Goal: Task Accomplishment & Management: Use online tool/utility

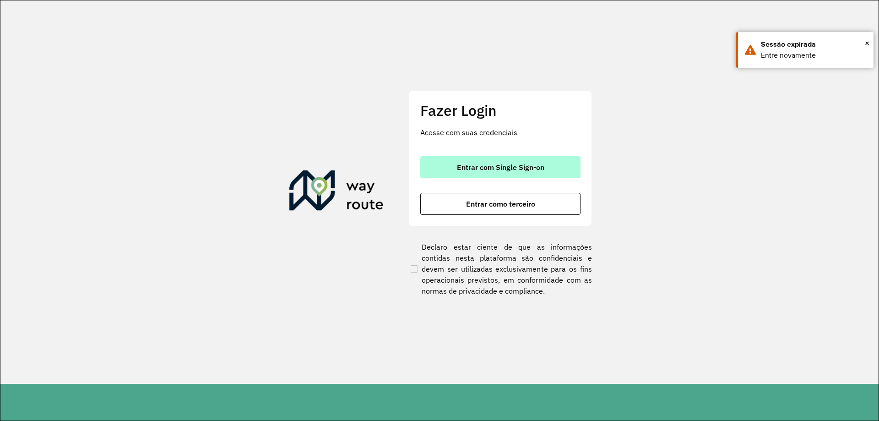
click at [490, 159] on button "Entrar com Single Sign-on" at bounding box center [500, 167] width 160 height 22
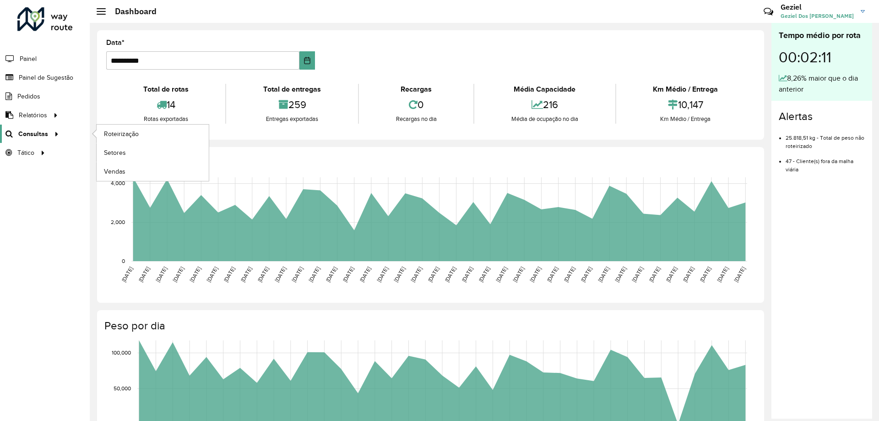
click at [39, 133] on span "Consultas" at bounding box center [33, 134] width 30 height 10
click at [124, 130] on span "Roteirização" at bounding box center [122, 134] width 37 height 10
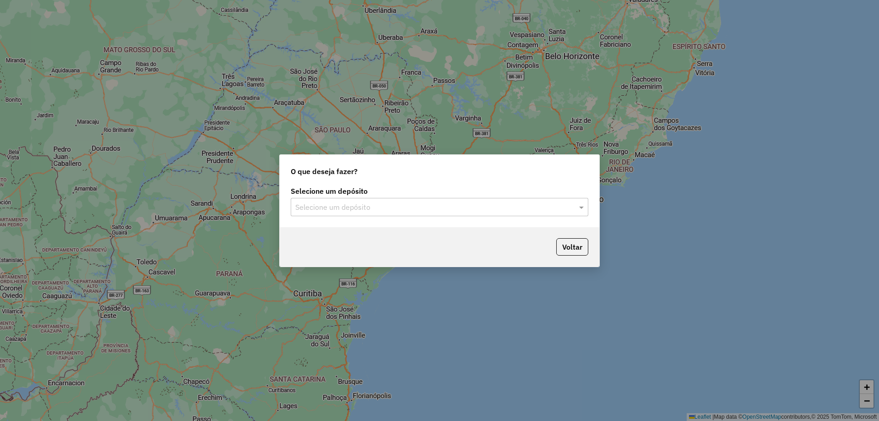
click at [364, 209] on input "text" at bounding box center [430, 207] width 270 height 11
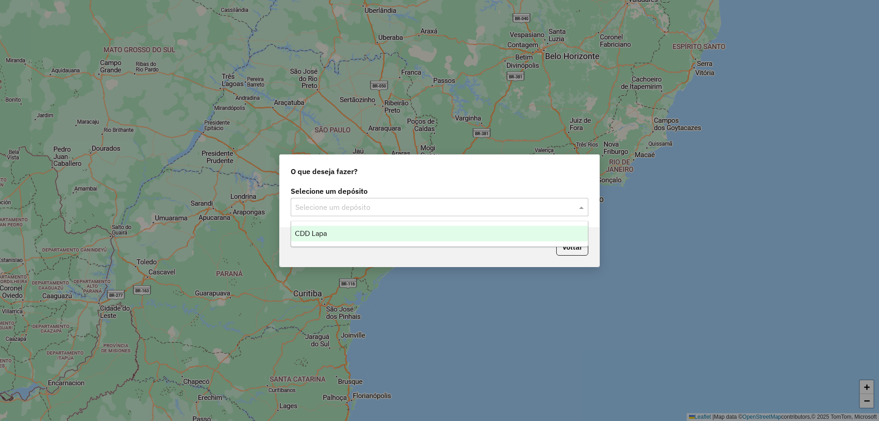
click at [326, 232] on span "CDD Lapa" at bounding box center [311, 233] width 32 height 8
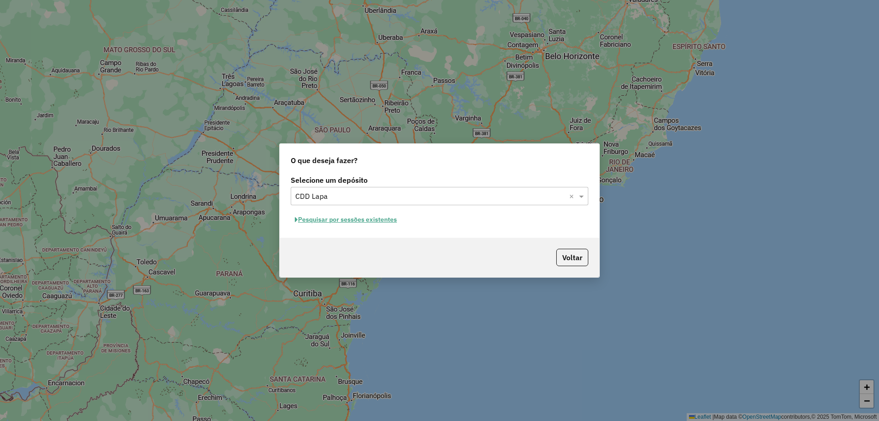
click at [344, 220] on button "Pesquisar por sessões existentes" at bounding box center [346, 219] width 110 height 14
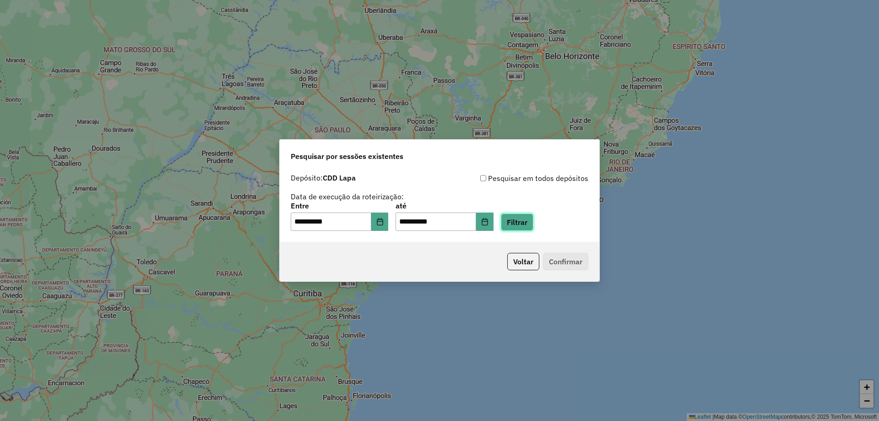
click at [532, 218] on button "Filtrar" at bounding box center [517, 221] width 33 height 17
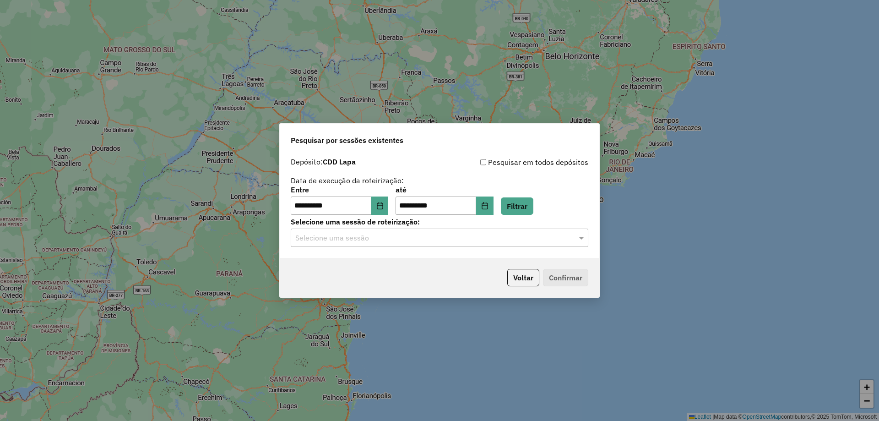
click at [414, 239] on input "text" at bounding box center [430, 238] width 270 height 11
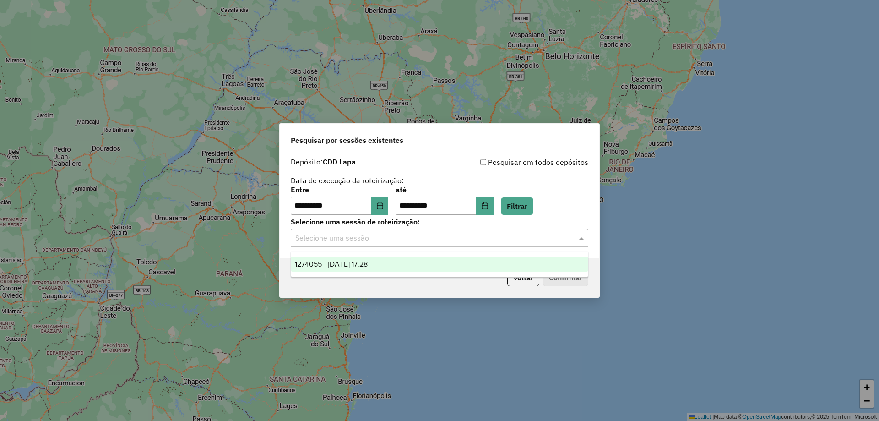
click at [368, 262] on span "1274055 - 12/09/2025 17:28" at bounding box center [331, 264] width 73 height 8
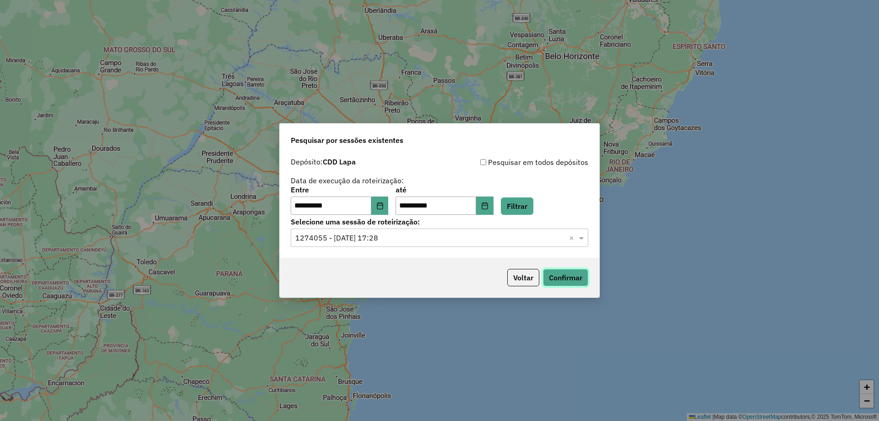
click at [581, 274] on button "Confirmar" at bounding box center [565, 277] width 45 height 17
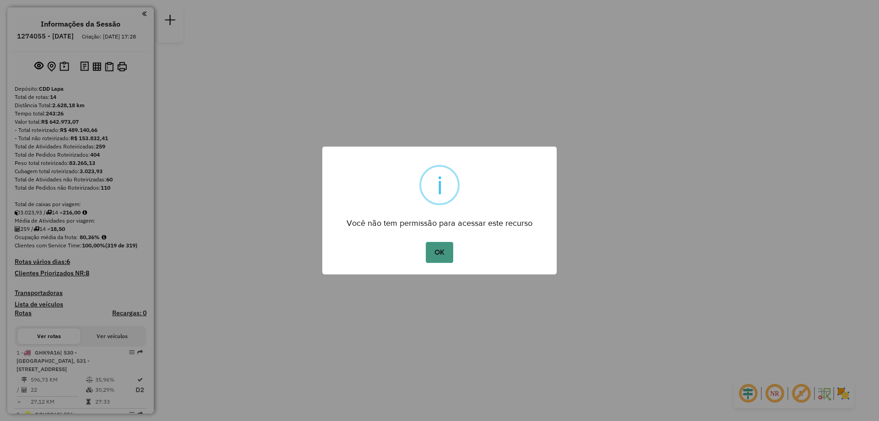
click at [442, 253] on button "OK" at bounding box center [439, 252] width 27 height 21
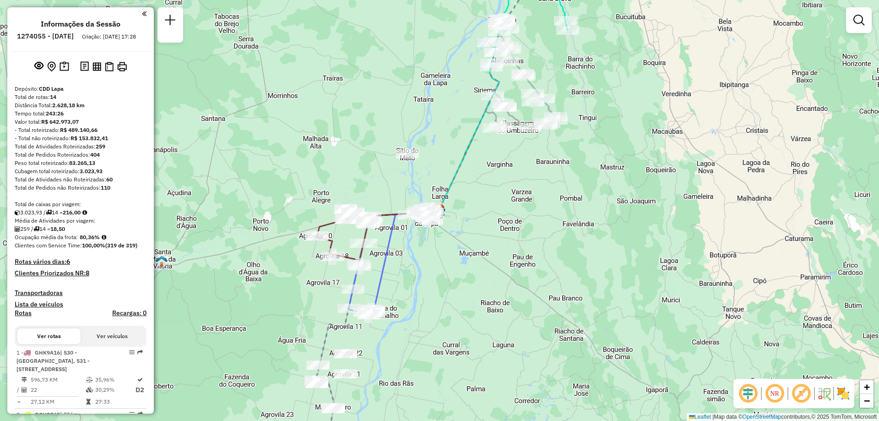
click at [773, 391] on em at bounding box center [775, 393] width 22 height 22
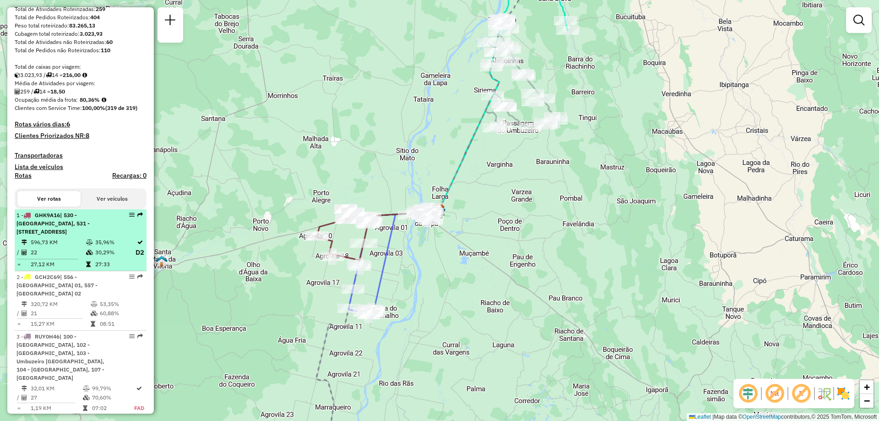
drag, startPoint x: 134, startPoint y: 226, endPoint x: 127, endPoint y: 225, distance: 7.0
click at [129, 217] on em at bounding box center [131, 214] width 5 height 5
select select "**********"
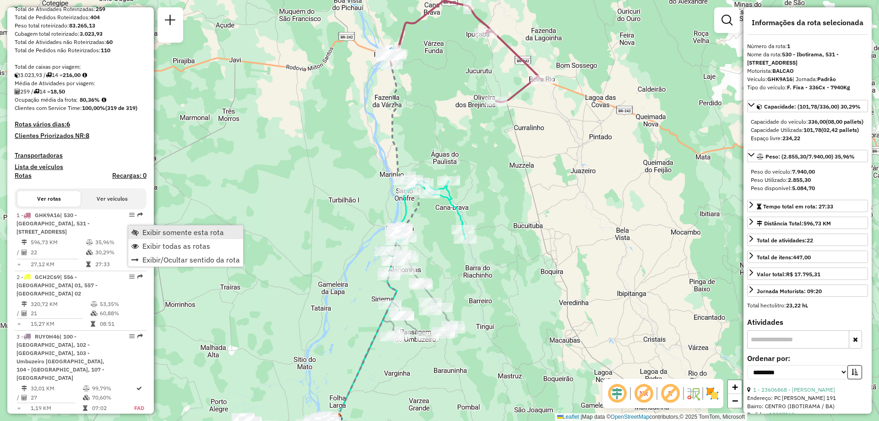
click at [161, 228] on span "Exibir somente esta rota" at bounding box center [182, 231] width 81 height 7
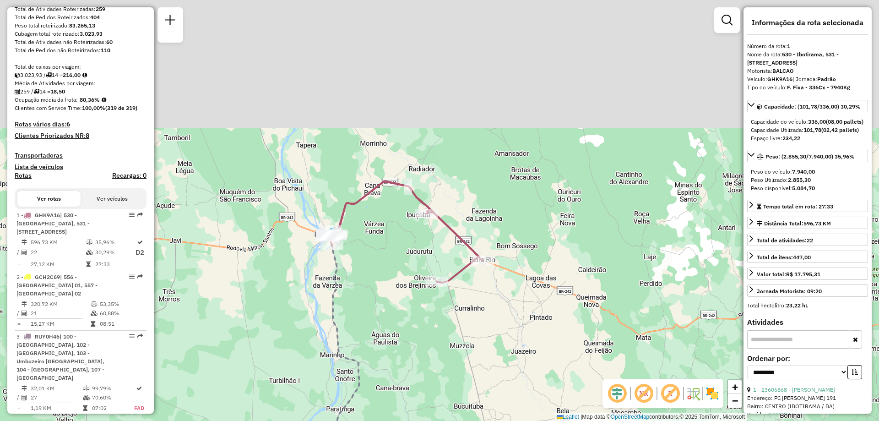
drag, startPoint x: 453, startPoint y: 102, endPoint x: 392, endPoint y: 285, distance: 193.0
click at [392, 285] on div "Janela de atendimento Grade de atendimento Capacidade Transportadoras Veículos …" at bounding box center [439, 210] width 879 height 421
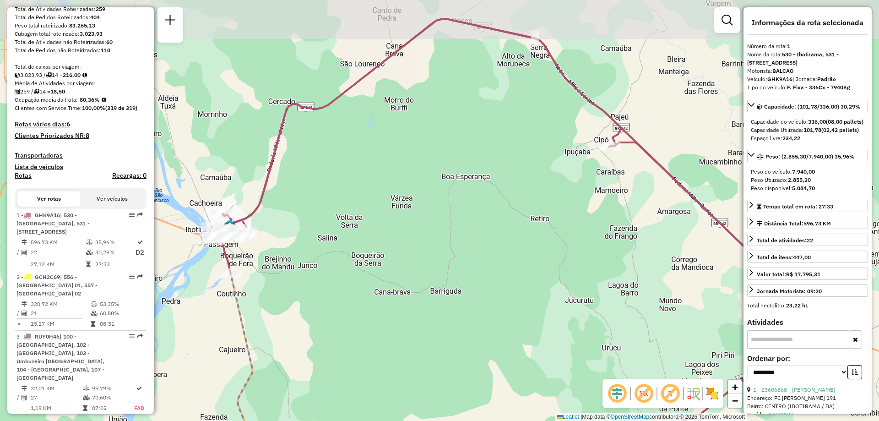
drag, startPoint x: 452, startPoint y: 179, endPoint x: 449, endPoint y: 235, distance: 56.4
click at [449, 235] on div "Janela de atendimento Grade de atendimento Capacidade Transportadoras Veículos …" at bounding box center [439, 210] width 879 height 421
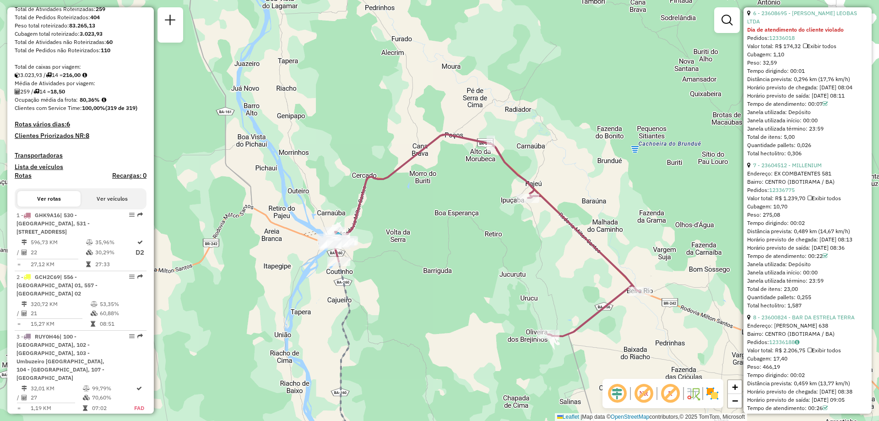
scroll to position [1328, 0]
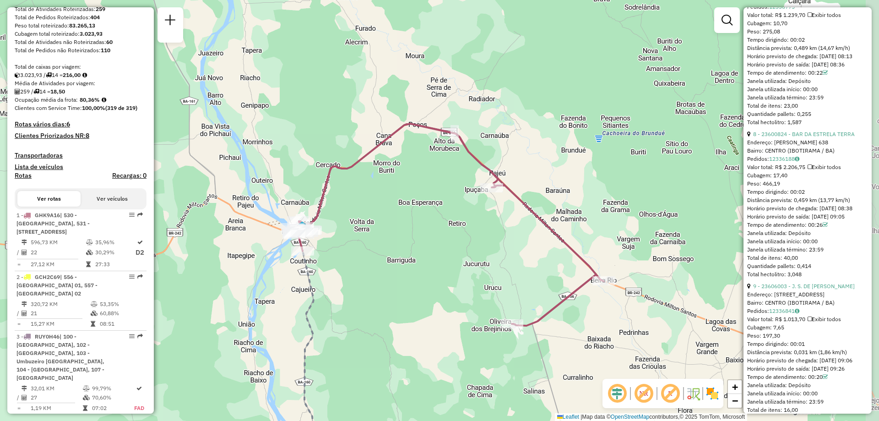
drag, startPoint x: 500, startPoint y: 270, endPoint x: 464, endPoint y: 260, distance: 37.7
click at [464, 260] on div "Janela de atendimento Grade de atendimento Capacidade Transportadoras Veículos …" at bounding box center [439, 210] width 879 height 421
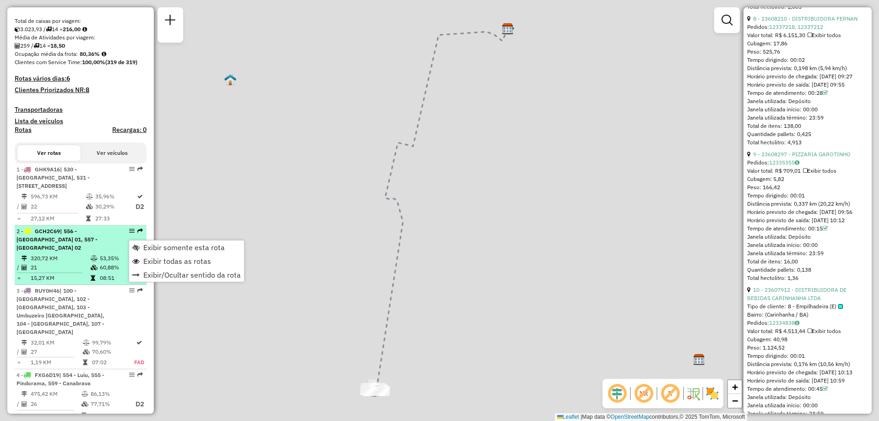
scroll to position [1319, 0]
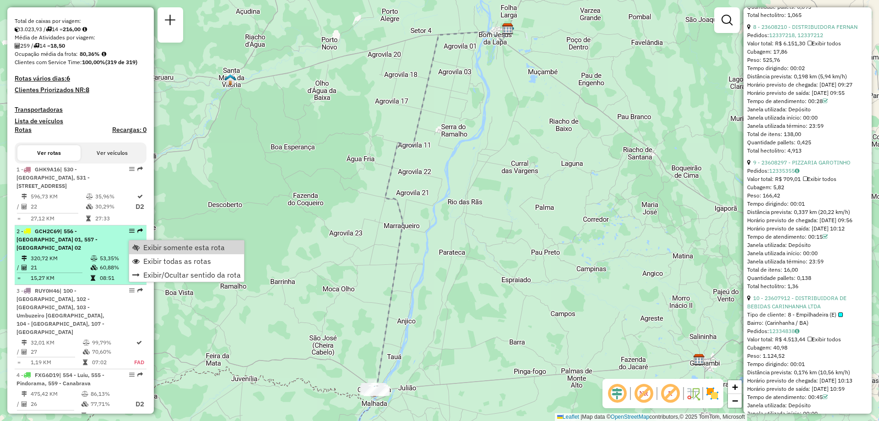
click at [98, 240] on span "| 556 - Carinhanha 01, 557 - Carinhanha 02" at bounding box center [56, 239] width 81 height 23
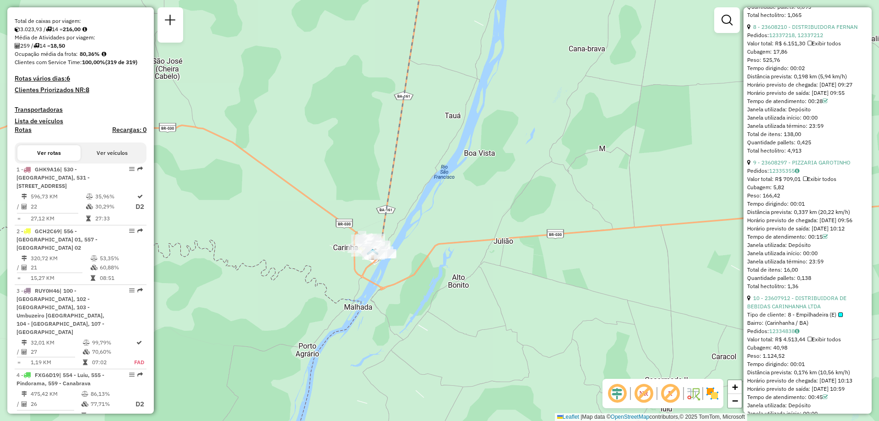
drag, startPoint x: 427, startPoint y: 372, endPoint x: 420, endPoint y: 206, distance: 165.9
click at [420, 206] on div "Janela de atendimento Grade de atendimento Capacidade Transportadoras Veículos …" at bounding box center [439, 210] width 879 height 421
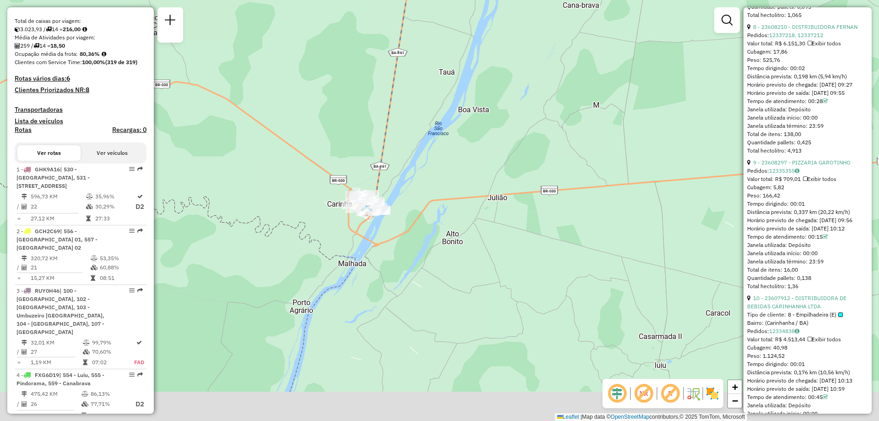
drag, startPoint x: 475, startPoint y: 288, endPoint x: 471, endPoint y: 250, distance: 39.2
click at [471, 250] on div "Janela de atendimento Grade de atendimento Capacidade Transportadoras Veículos …" at bounding box center [439, 210] width 879 height 421
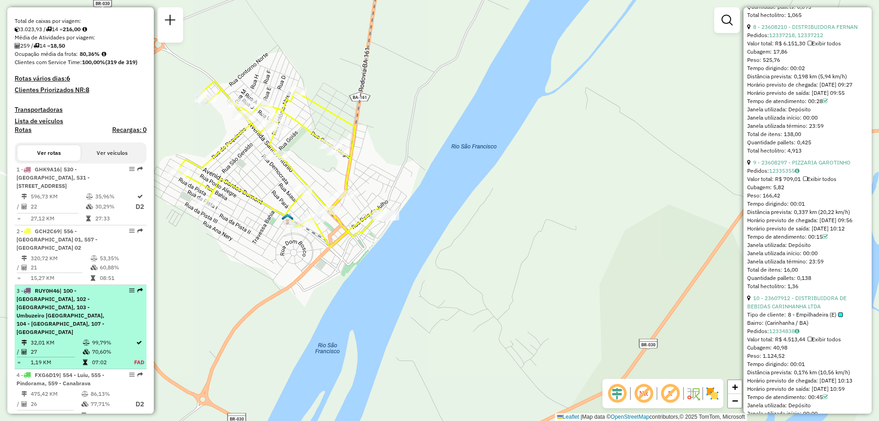
click at [47, 304] on span "| 100 - Lagoa Grande, 102 - Amaralina, 103 - Umbuzeiro da Onça, 104 - Brasiland…" at bounding box center [60, 311] width 88 height 48
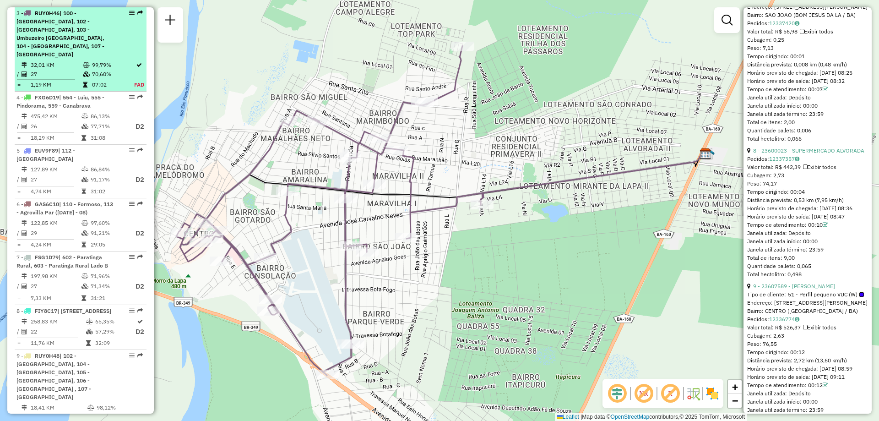
scroll to position [369, 0]
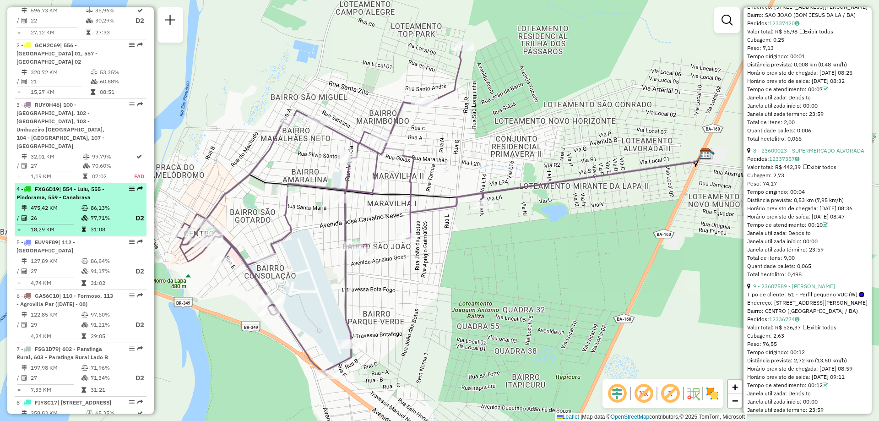
click at [59, 185] on span "FXG6D19" at bounding box center [47, 188] width 24 height 7
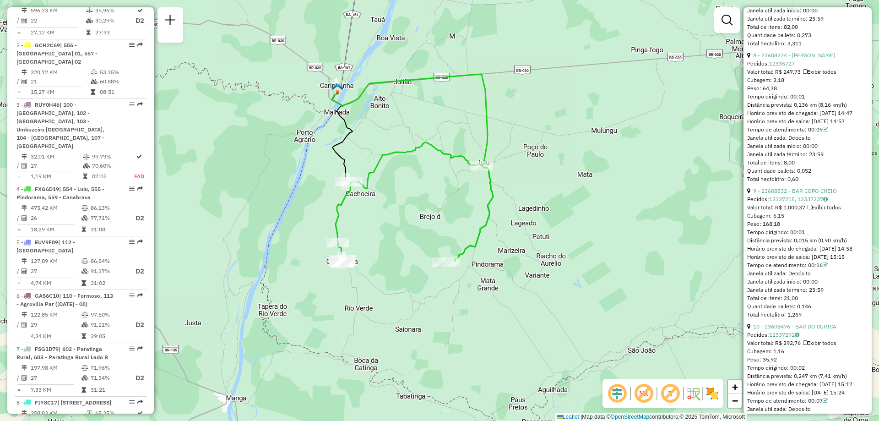
drag, startPoint x: 516, startPoint y: 290, endPoint x: 519, endPoint y: 190, distance: 100.8
click at [519, 190] on div "Janela de atendimento Grade de atendimento Capacidade Transportadoras Veículos …" at bounding box center [439, 210] width 879 height 421
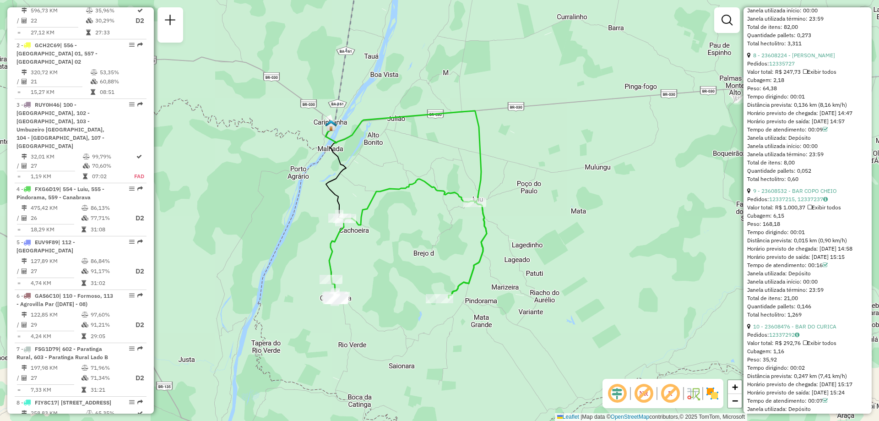
drag, startPoint x: 543, startPoint y: 199, endPoint x: 536, endPoint y: 236, distance: 37.2
click at [536, 236] on div "Janela de atendimento Grade de atendimento Capacidade Transportadoras Veículos …" at bounding box center [439, 210] width 879 height 421
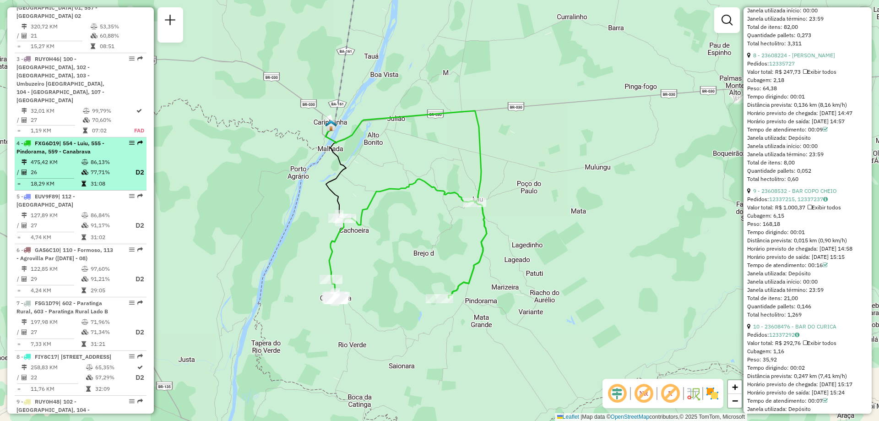
scroll to position [461, 0]
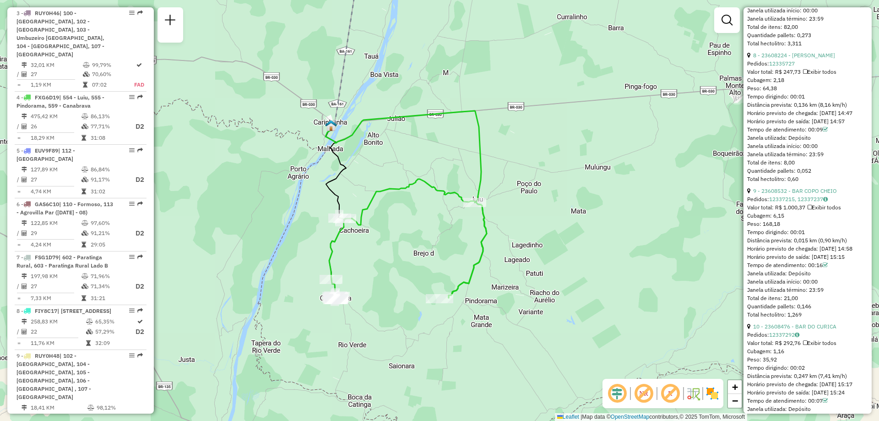
drag, startPoint x: 530, startPoint y: 359, endPoint x: 521, endPoint y: 350, distance: 12.6
click at [530, 359] on div "Janela de atendimento Grade de atendimento Capacidade Transportadoras Veículos …" at bounding box center [439, 210] width 879 height 421
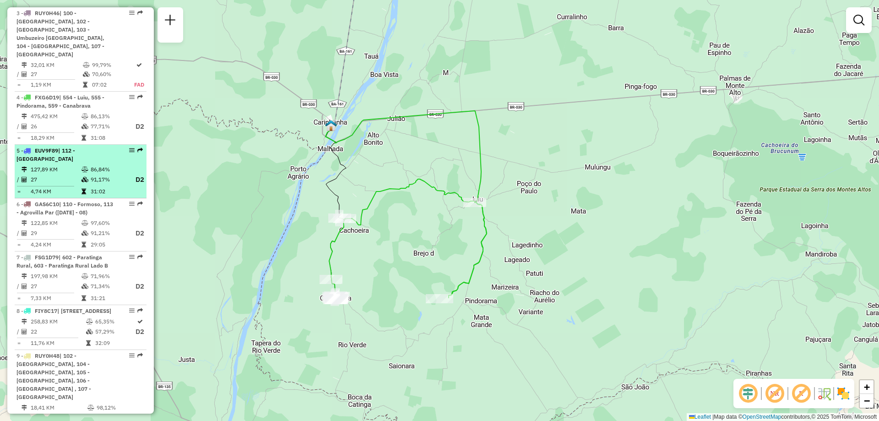
click at [56, 149] on div "5 - EUV9F89 | 112 - Serra do Ramalho" at bounding box center [64, 155] width 97 height 16
select select "**********"
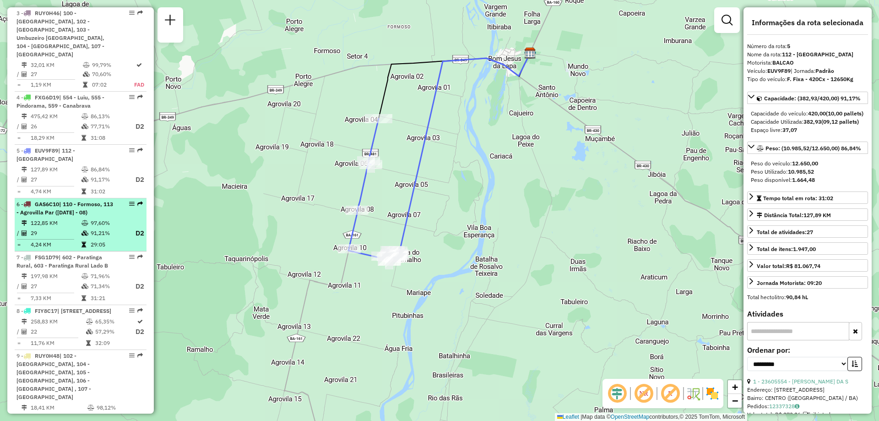
click at [49, 203] on span "| 110 - Formoso, 113 - Agrovilla Par (02 - 04 - 06 - 08)" at bounding box center [64, 208] width 97 height 15
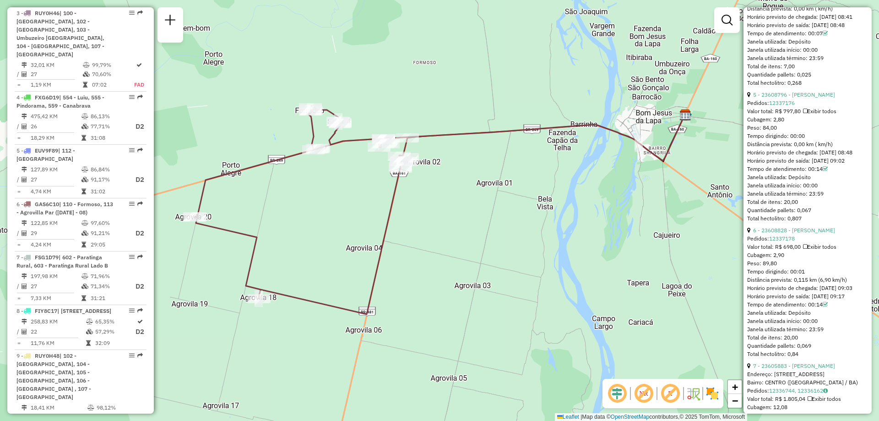
scroll to position [961, 0]
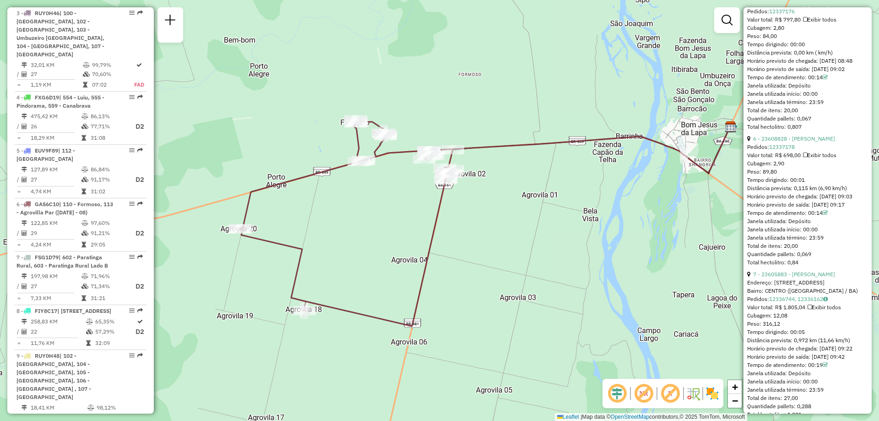
drag, startPoint x: 486, startPoint y: 244, endPoint x: 531, endPoint y: 256, distance: 46.9
click at [531, 256] on div "Janela de atendimento Grade de atendimento Capacidade Transportadoras Veículos …" at bounding box center [439, 210] width 879 height 421
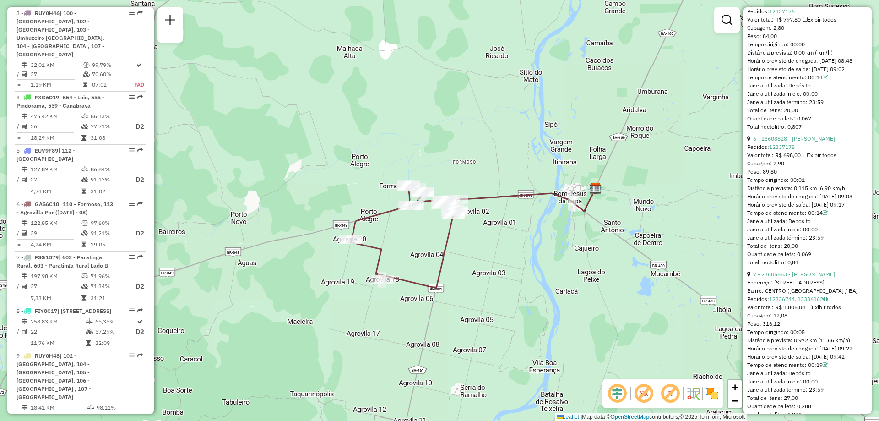
drag, startPoint x: 512, startPoint y: 226, endPoint x: 505, endPoint y: 240, distance: 15.8
click at [505, 240] on div "Janela de atendimento Grade de atendimento Capacidade Transportadoras Veículos …" at bounding box center [439, 210] width 879 height 421
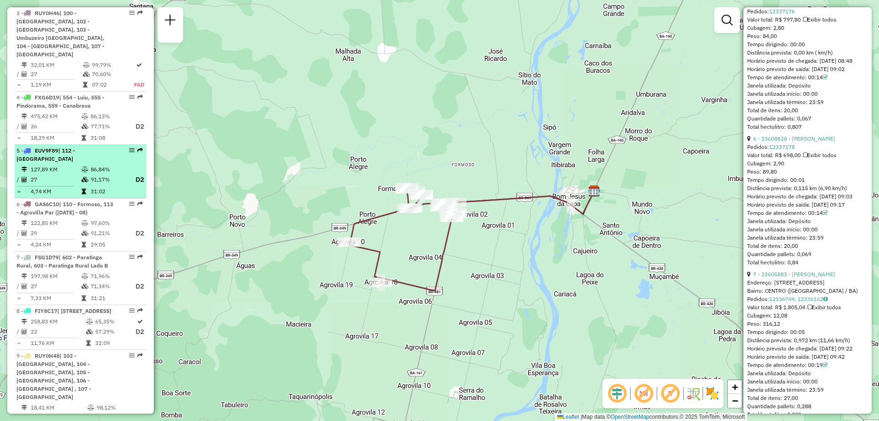
click at [65, 152] on div "5 - EUV9F89 | 112 - Serra do Ramalho" at bounding box center [64, 155] width 97 height 16
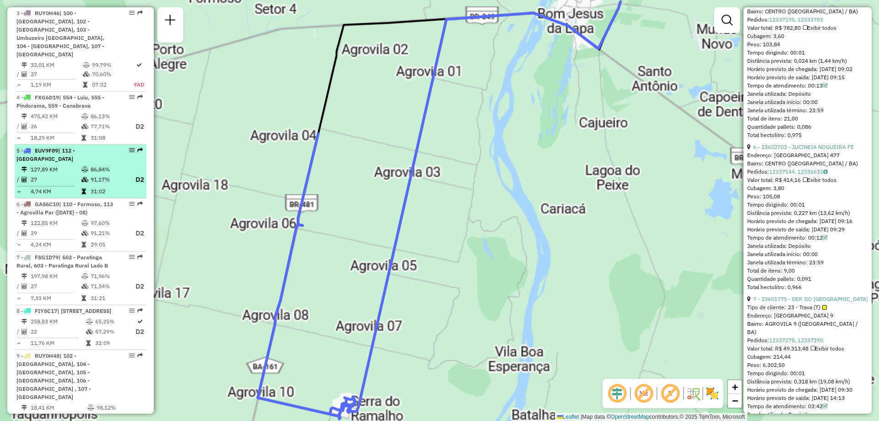
scroll to position [953, 0]
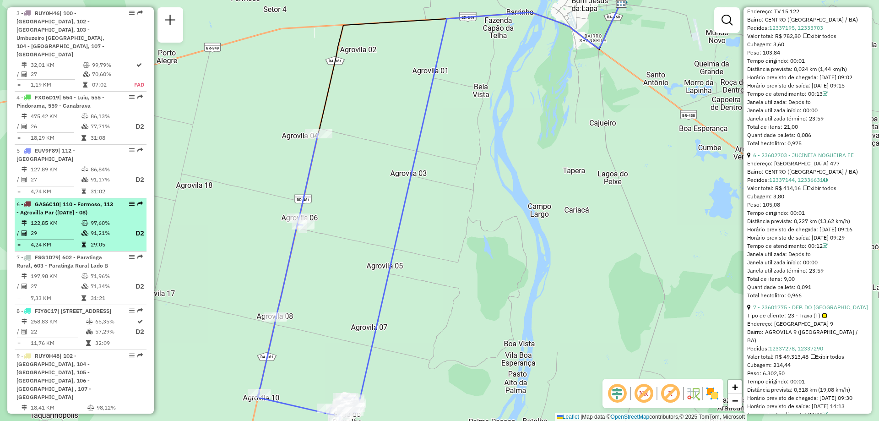
click at [52, 218] on td "122,85 KM" at bounding box center [55, 222] width 51 height 9
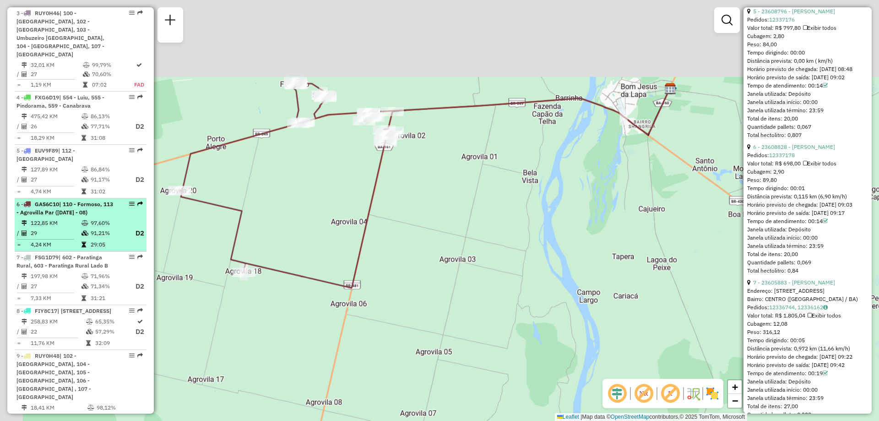
scroll to position [961, 0]
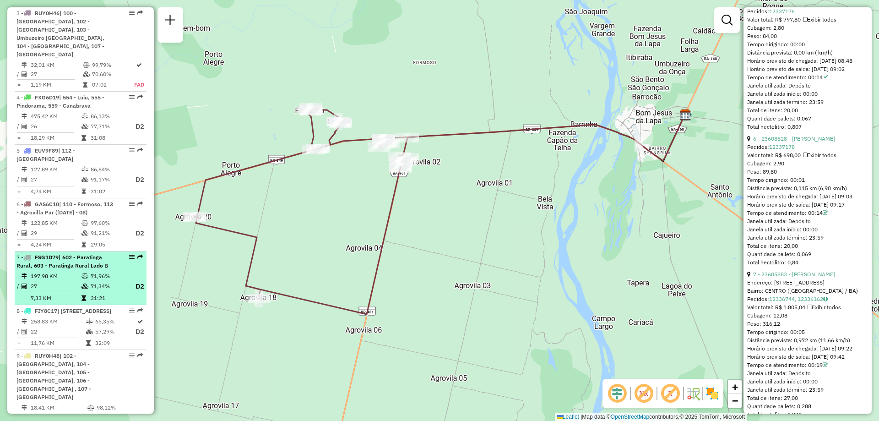
click at [52, 256] on span "| 602 - Paratinga Rural, 603 - Paratinga Rural Lado B" at bounding box center [62, 261] width 92 height 15
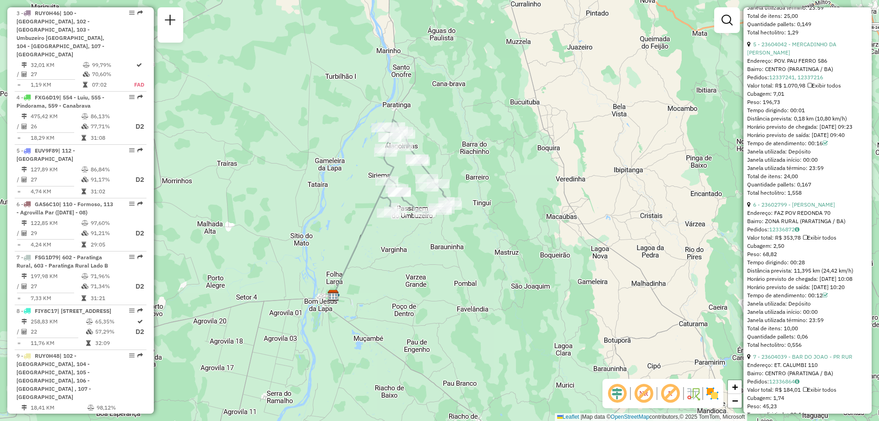
drag, startPoint x: 583, startPoint y: 131, endPoint x: 511, endPoint y: 175, distance: 84.5
click at [511, 175] on div "Janela de atendimento Grade de atendimento Capacidade Transportadoras Veículos …" at bounding box center [439, 210] width 879 height 421
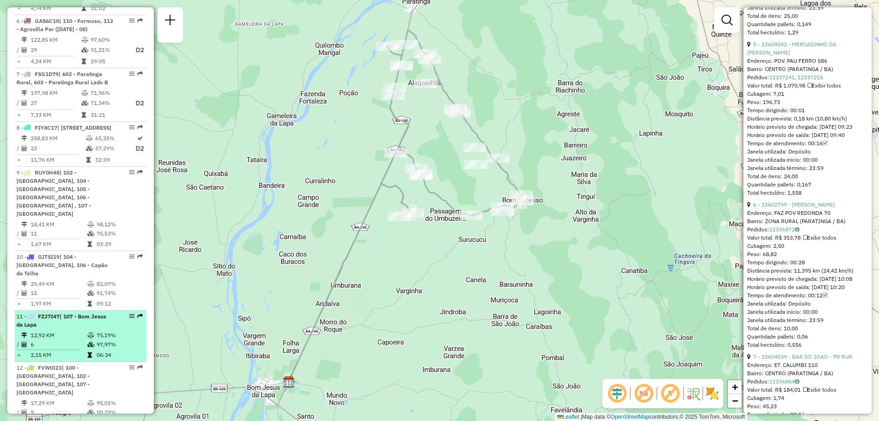
scroll to position [689, 0]
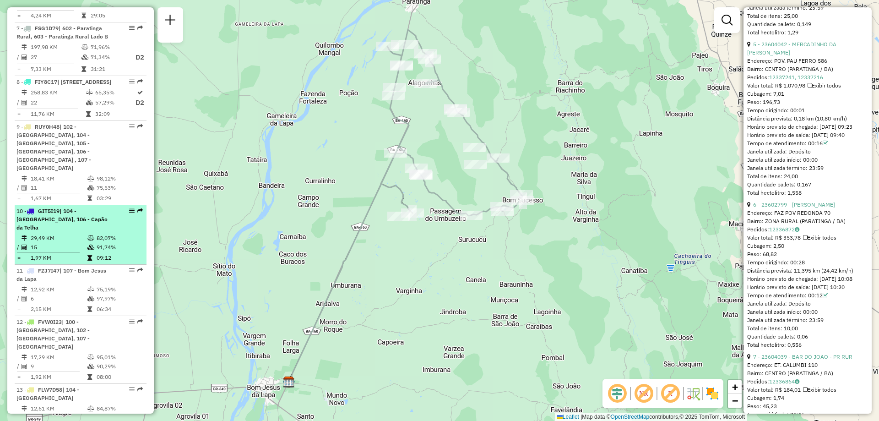
click at [62, 207] on span "| 104 - Brasilandia, 106 - Capão da Telha" at bounding box center [61, 218] width 91 height 23
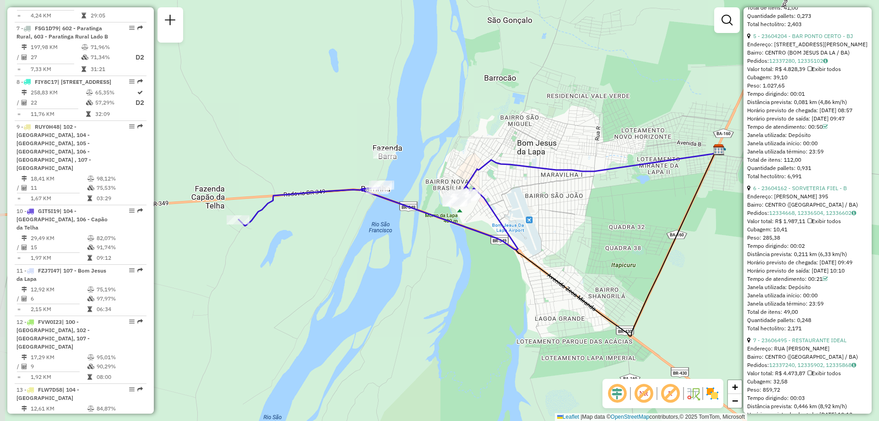
drag, startPoint x: 351, startPoint y: 240, endPoint x: 390, endPoint y: 272, distance: 50.1
click at [390, 272] on div "Janela de atendimento Grade de atendimento Capacidade Transportadoras Veículos …" at bounding box center [439, 210] width 879 height 421
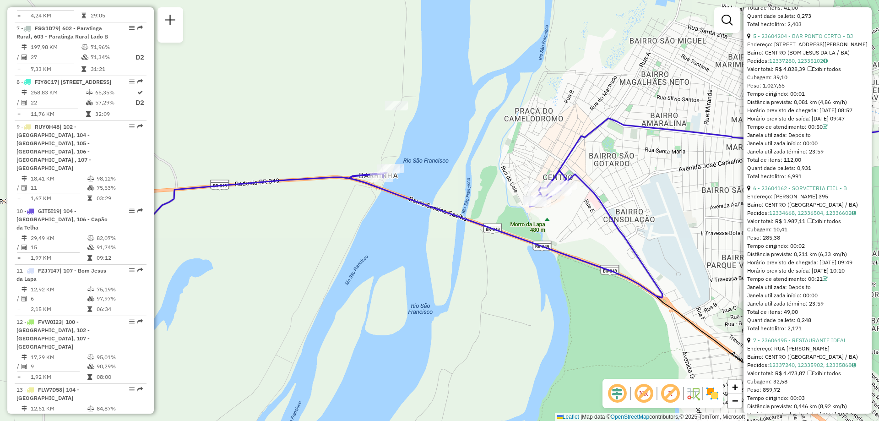
drag, startPoint x: 423, startPoint y: 260, endPoint x: 442, endPoint y: 202, distance: 61.0
click at [442, 202] on div "Janela de atendimento Grade de atendimento Capacidade Transportadoras Veículos …" at bounding box center [439, 210] width 879 height 421
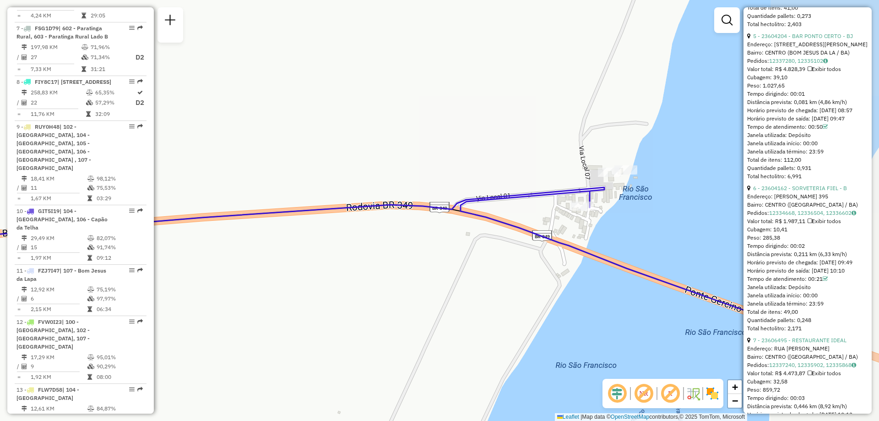
drag, startPoint x: 650, startPoint y: 198, endPoint x: 514, endPoint y: 216, distance: 136.6
click at [514, 216] on div "Janela de atendimento Grade de atendimento Capacidade Transportadoras Veículos …" at bounding box center [439, 210] width 879 height 421
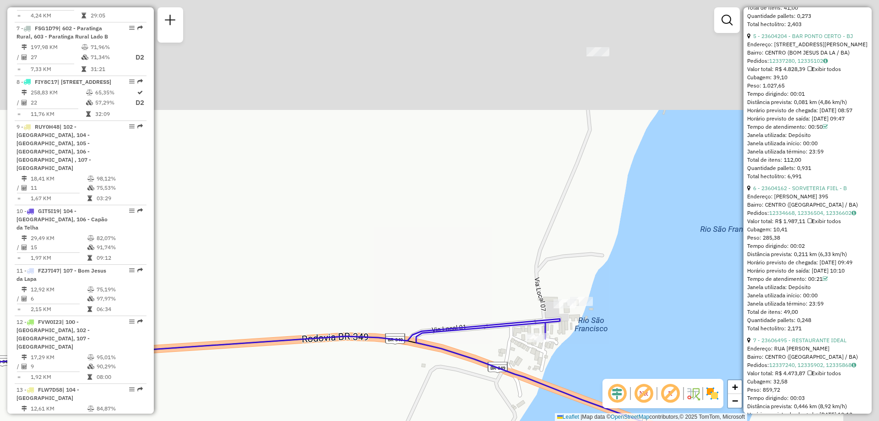
drag, startPoint x: 608, startPoint y: 114, endPoint x: 572, endPoint y: 213, distance: 105.3
click at [575, 215] on div "Janela de atendimento Grade de atendimento Capacidade Transportadoras Veículos …" at bounding box center [439, 210] width 879 height 421
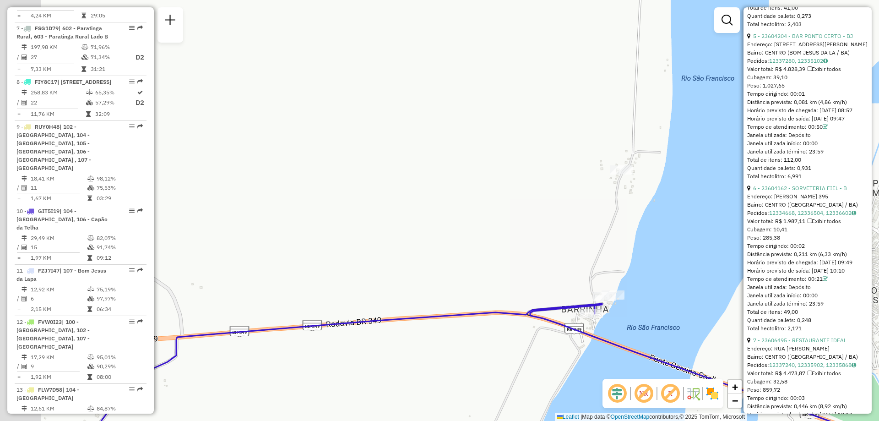
drag, startPoint x: 372, startPoint y: 355, endPoint x: 481, endPoint y: 328, distance: 112.3
click at [481, 328] on div "Janela de atendimento Grade de atendimento Capacidade Transportadoras Veículos …" at bounding box center [439, 210] width 879 height 421
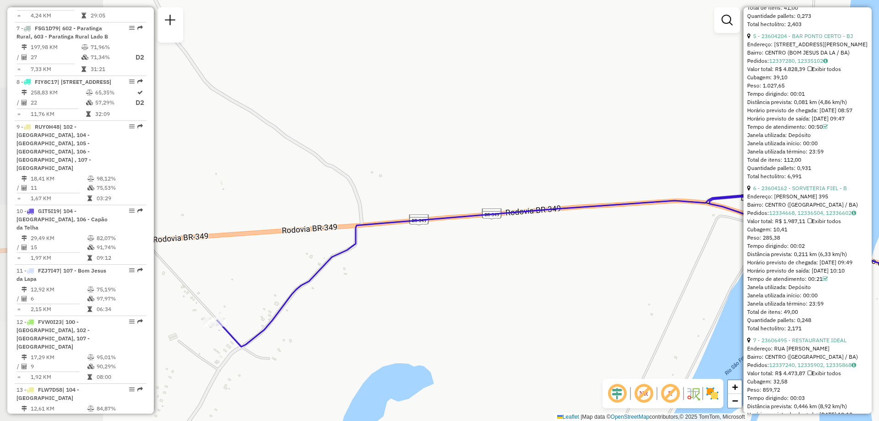
drag, startPoint x: 255, startPoint y: 362, endPoint x: 391, endPoint y: 261, distance: 169.6
click at [391, 262] on div "Janela de atendimento Grade de atendimento Capacidade Transportadoras Veículos …" at bounding box center [439, 210] width 879 height 421
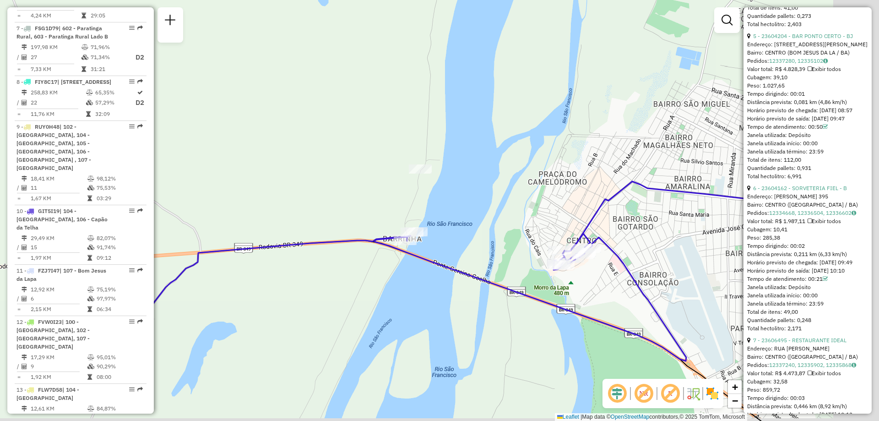
drag, startPoint x: 573, startPoint y: 353, endPoint x: 444, endPoint y: 321, distance: 132.9
click at [447, 331] on div "Janela de atendimento Grade de atendimento Capacidade Transportadoras Veículos …" at bounding box center [439, 210] width 879 height 421
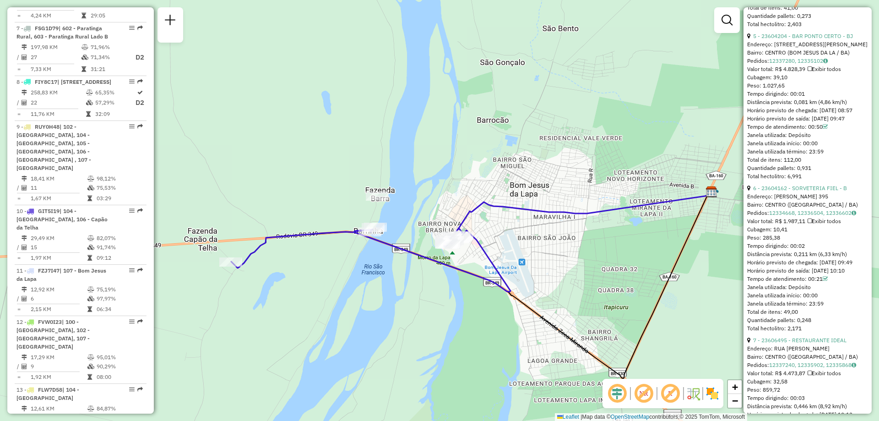
drag, startPoint x: 626, startPoint y: 310, endPoint x: 579, endPoint y: 282, distance: 55.4
click at [579, 282] on div "Janela de atendimento Grade de atendimento Capacidade Transportadoras Veículos …" at bounding box center [439, 210] width 879 height 421
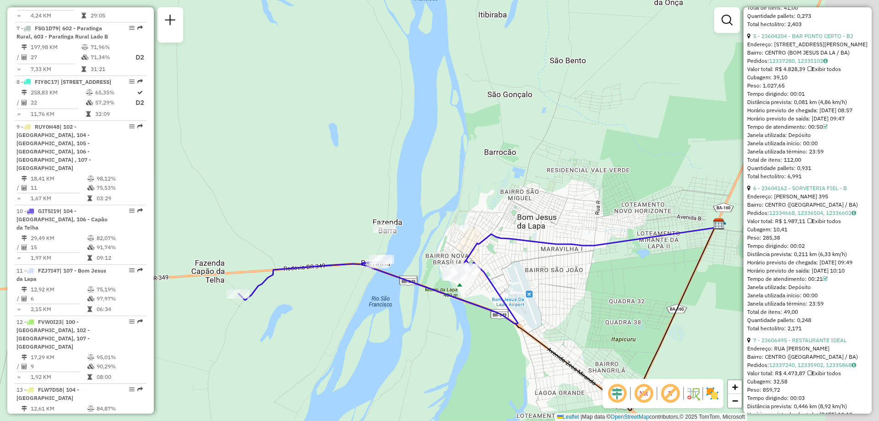
drag, startPoint x: 598, startPoint y: 310, endPoint x: 519, endPoint y: 336, distance: 82.7
click at [519, 336] on div "Janela de atendimento Grade de atendimento Capacidade Transportadoras Veículos …" at bounding box center [439, 210] width 879 height 421
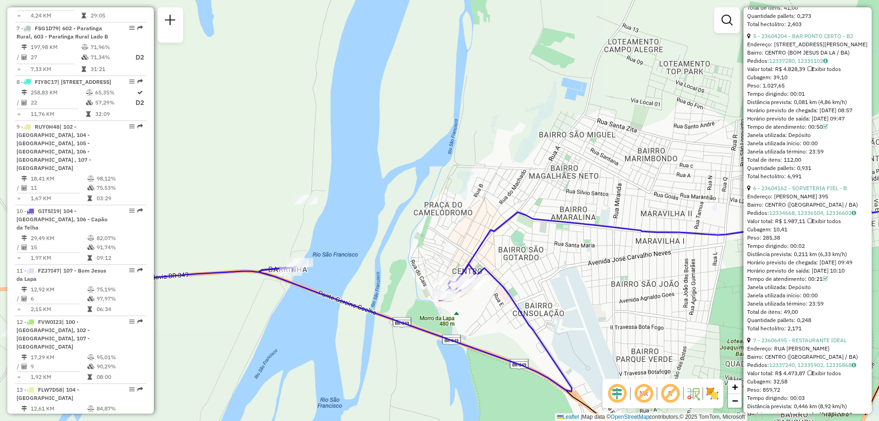
drag, startPoint x: 489, startPoint y: 360, endPoint x: 460, endPoint y: 306, distance: 61.3
click at [460, 306] on div "Janela de atendimento Grade de atendimento Capacidade Transportadoras Veículos …" at bounding box center [439, 210] width 879 height 421
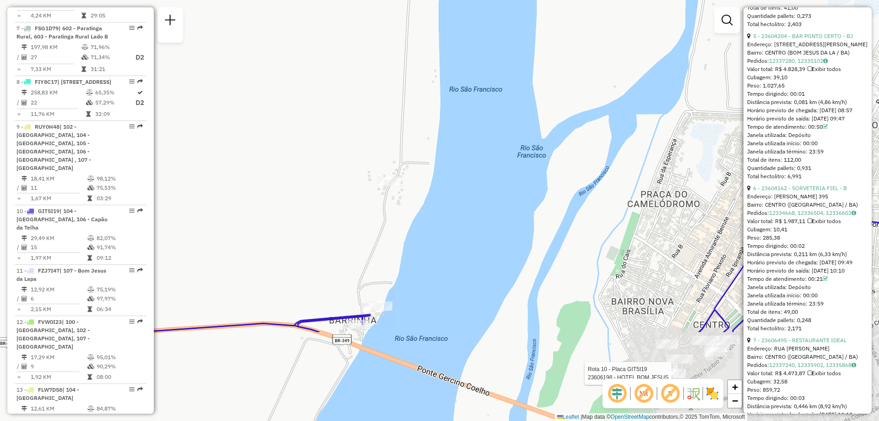
drag, startPoint x: 378, startPoint y: 357, endPoint x: 405, endPoint y: 229, distance: 130.0
click at [405, 229] on div "Rota 10 - Placa GIT5I19 23606198 - HOTEL BOM JESUS Janela de atendimento Grade …" at bounding box center [439, 210] width 879 height 421
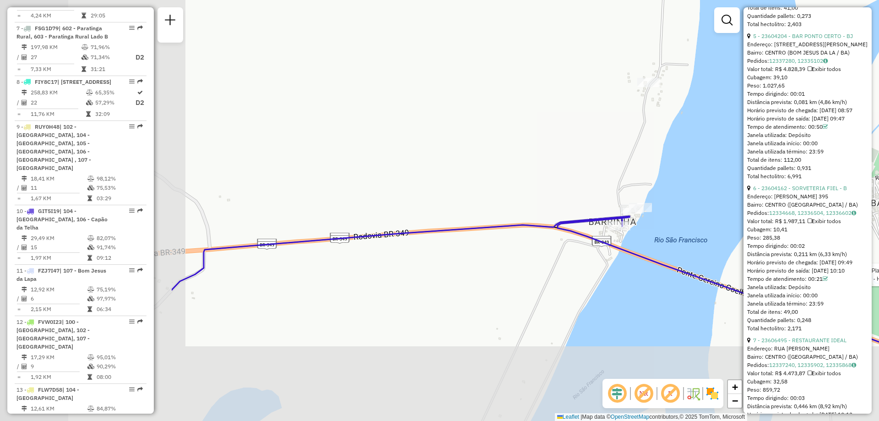
drag, startPoint x: 204, startPoint y: 365, endPoint x: 452, endPoint y: 275, distance: 264.2
click at [505, 252] on div "Rota 10 - Placa GIT5I19 23606198 - HOTEL BOM JESUS Janela de atendimento Grade …" at bounding box center [439, 210] width 879 height 421
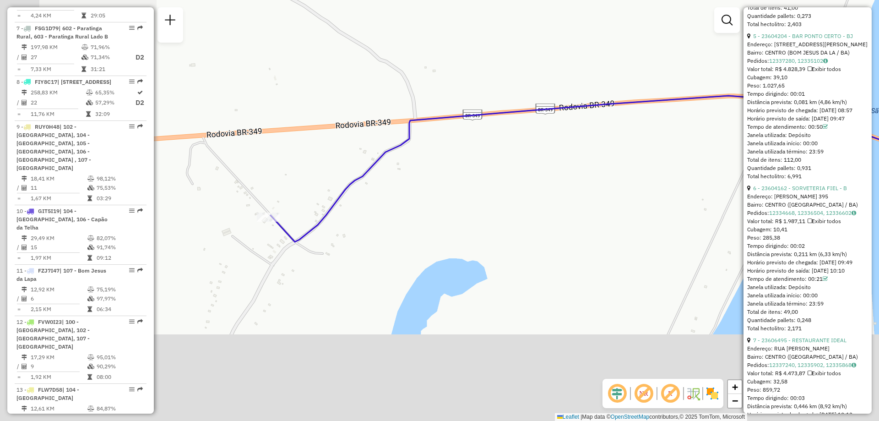
drag, startPoint x: 315, startPoint y: 287, endPoint x: 453, endPoint y: 202, distance: 162.1
click at [453, 196] on div "Rota 10 - Placa GIT5I19 23606198 - HOTEL BOM JESUS Janela de atendimento Grade …" at bounding box center [439, 210] width 879 height 421
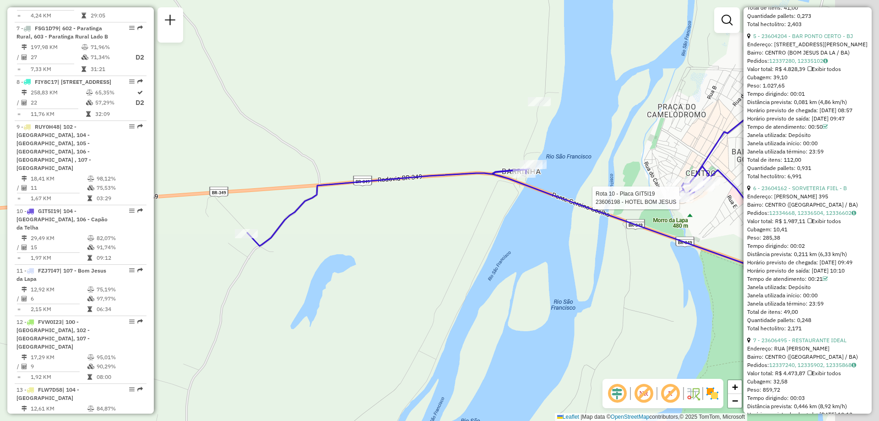
drag, startPoint x: 343, startPoint y: 294, endPoint x: 233, endPoint y: 311, distance: 111.6
click at [233, 311] on div "Rota 10 - Placa GIT5I19 23606198 - HOTEL BOM JESUS Janela de atendimento Grade …" at bounding box center [439, 210] width 879 height 421
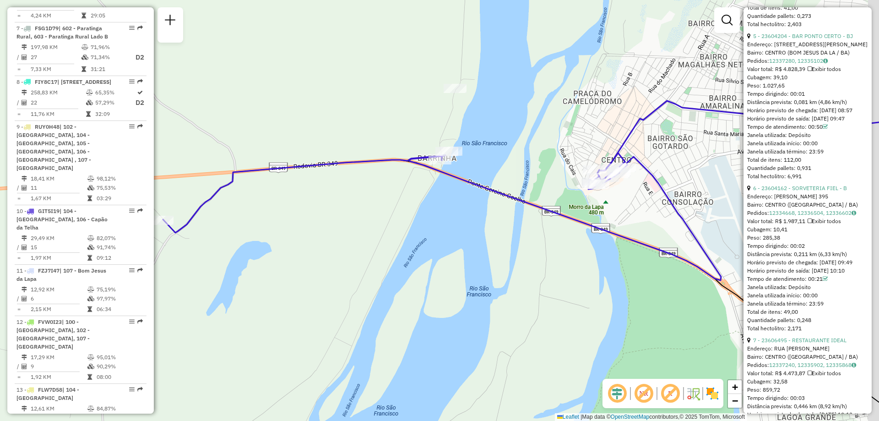
drag, startPoint x: 650, startPoint y: 218, endPoint x: 603, endPoint y: 211, distance: 47.3
click at [603, 211] on div "Janela de atendimento Grade de atendimento Capacidade Transportadoras Veículos …" at bounding box center [439, 210] width 879 height 421
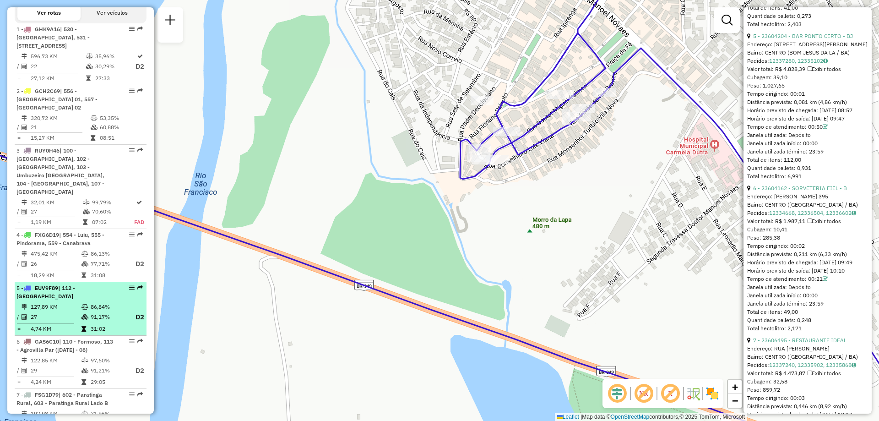
scroll to position [506, 0]
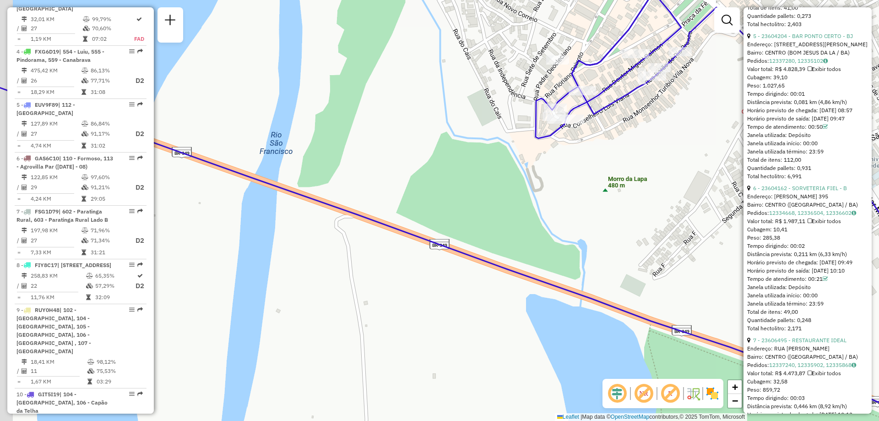
drag, startPoint x: 443, startPoint y: 233, endPoint x: 521, endPoint y: 190, distance: 88.7
click at [521, 190] on div "Janela de atendimento Grade de atendimento Capacidade Transportadoras Veículos …" at bounding box center [439, 210] width 879 height 421
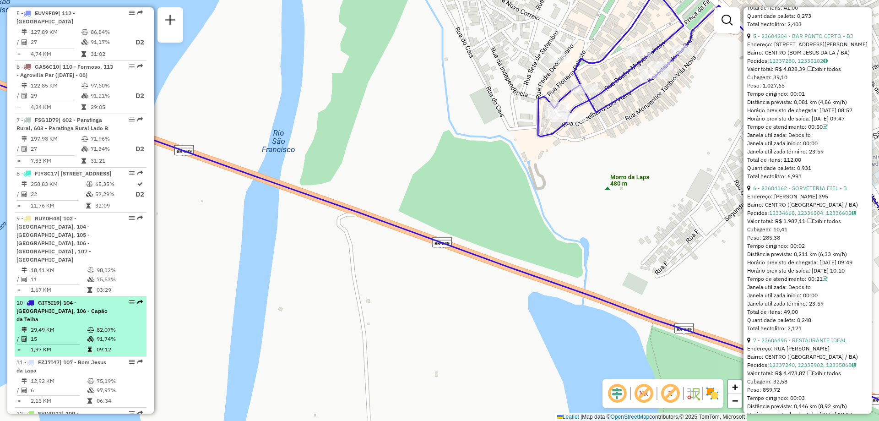
scroll to position [689, 0]
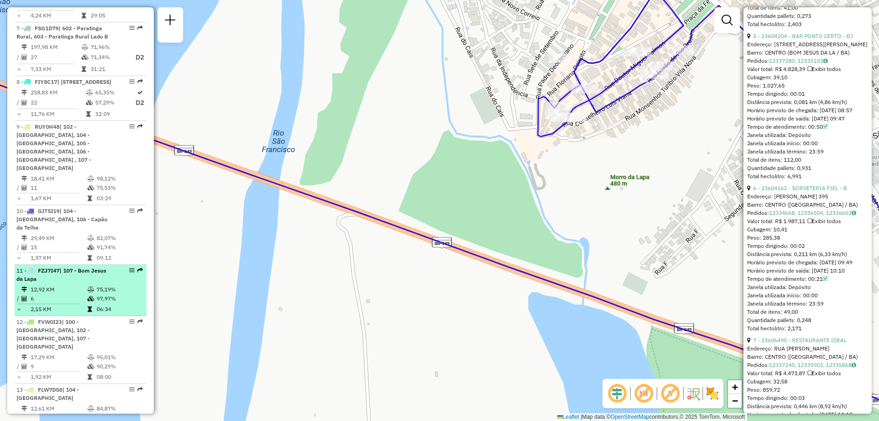
click at [41, 285] on td "12,92 KM" at bounding box center [58, 289] width 57 height 9
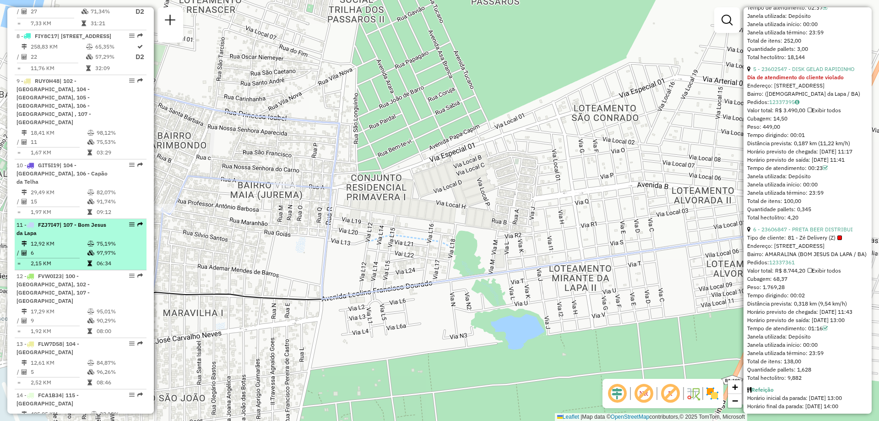
scroll to position [644, 0]
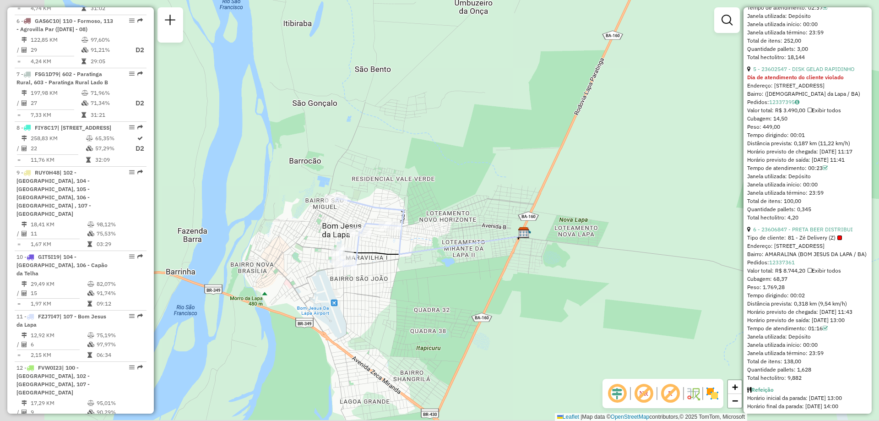
drag, startPoint x: 266, startPoint y: 271, endPoint x: 398, endPoint y: 270, distance: 132.3
click at [398, 270] on div "Janela de atendimento Grade de atendimento Capacidade Transportadoras Veículos …" at bounding box center [439, 210] width 879 height 421
